Goal: Information Seeking & Learning: Learn about a topic

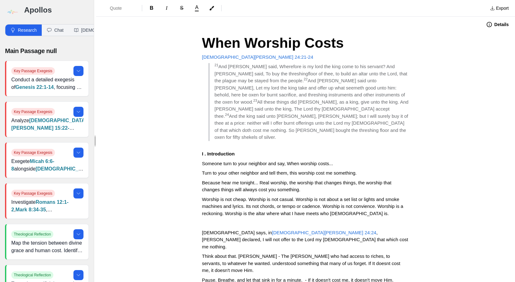
click at [258, 75] on span "And [PERSON_NAME] said, Wherefore is my lord the king come to his servant? And …" at bounding box center [311, 73] width 194 height 19
click at [349, 160] on p "Someone turn to your neighbor and say, When worship costs..." at bounding box center [305, 163] width 207 height 7
click at [235, 180] on span "Because hear me tonight... Real worship, the worship that changes things, the w…" at bounding box center [297, 186] width 191 height 13
drag, startPoint x: 235, startPoint y: 177, endPoint x: 203, endPoint y: 174, distance: 32.1
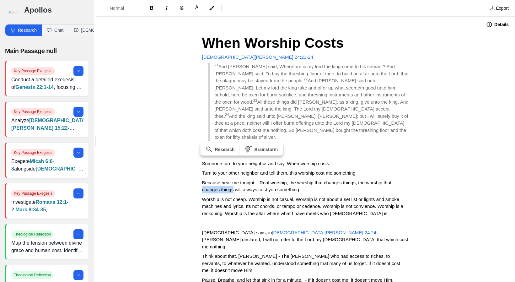
click at [203, 180] on span "Because hear me tonight... Real worship, the worship that changes things, the w…" at bounding box center [297, 186] width 191 height 13
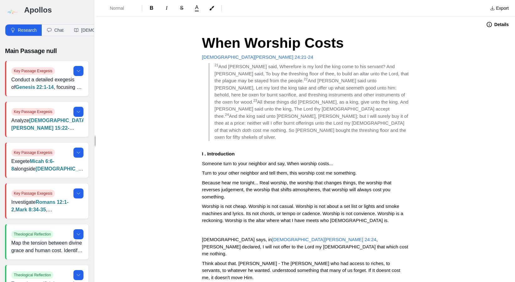
click at [342, 180] on span "Because hear me tonight... Real worship, the worship that changes things, the w…" at bounding box center [297, 189] width 191 height 19
click at [372, 203] on span "Worship is not cheap. Worship is not casual. Worship is not about a set list or…" at bounding box center [303, 212] width 203 height 19
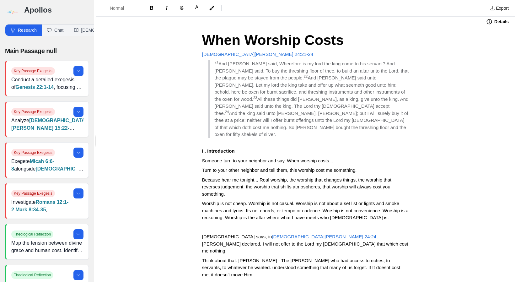
scroll to position [142, 0]
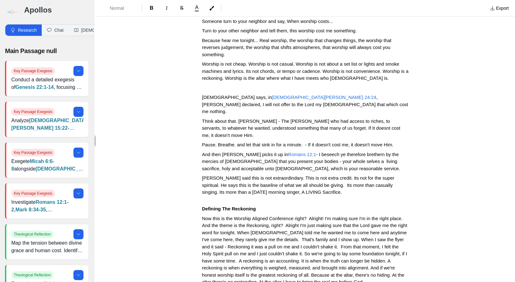
click at [241, 151] on span "- I beseech ye therefore brethern by the mercies of [DEMOGRAPHIC_DATA] that you…" at bounding box center [301, 160] width 198 height 19
click at [250, 61] on span "Worship is not cheap. Worship is not casual. Worship is not about a set list or…" at bounding box center [306, 70] width 208 height 19
click at [388, 61] on span "Worship is not cheap. Worship is not casual. Worship is not about a set list or…" at bounding box center [305, 70] width 206 height 19
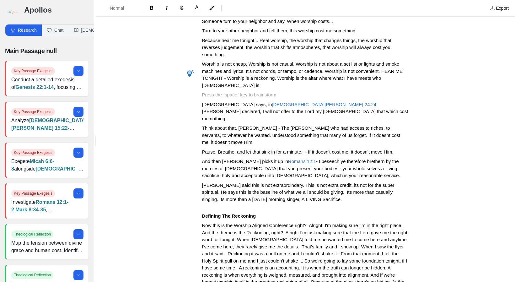
click at [330, 91] on p at bounding box center [305, 94] width 207 height 7
click at [297, 64] on span "Worship is not cheap. Worship is not casual. Worship is not about a set list or…" at bounding box center [303, 74] width 202 height 27
click at [281, 63] on span "Worship is not cheap. Worship is not casual. Worship is not about a set list or…" at bounding box center [303, 74] width 202 height 27
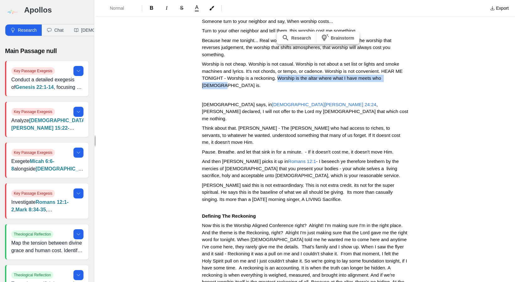
drag, startPoint x: 278, startPoint y: 63, endPoint x: 404, endPoint y: 63, distance: 126.4
click at [404, 63] on p "Worship is not cheap. Worship is not casual. Worship is not about a set list or…" at bounding box center [305, 75] width 207 height 28
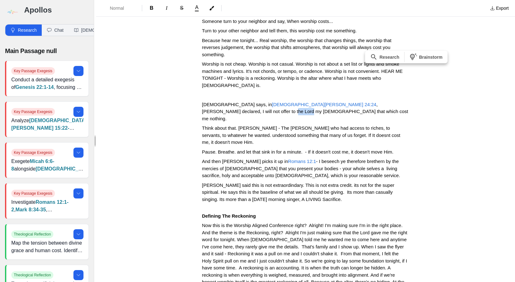
drag, startPoint x: 384, startPoint y: 82, endPoint x: 367, endPoint y: 80, distance: 16.7
click at [367, 102] on span ", [PERSON_NAME] declared, I will not offer to the Lord my [DEMOGRAPHIC_DATA] th…" at bounding box center [305, 111] width 207 height 19
